Goal: Task Accomplishment & Management: Complete application form

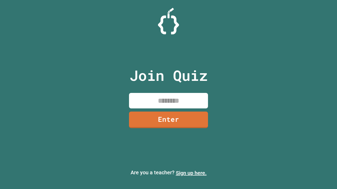
click at [191, 173] on link "Sign up here." at bounding box center [191, 173] width 31 height 6
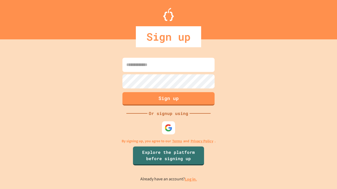
click at [191, 179] on link "Log in." at bounding box center [191, 180] width 12 height 6
